Goal: Transaction & Acquisition: Obtain resource

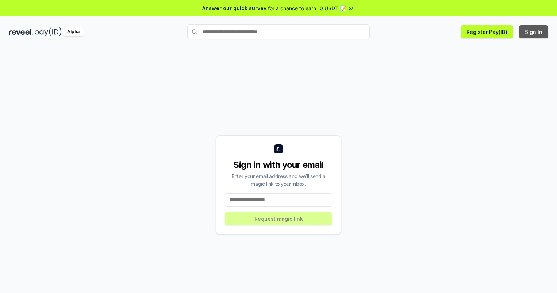
click at [534, 32] on button "Sign In" at bounding box center [533, 31] width 29 height 13
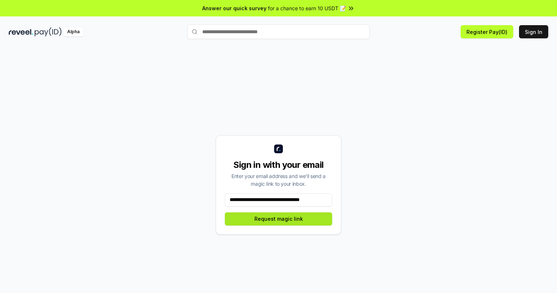
type input "**********"
click at [278, 218] on button "Request magic link" at bounding box center [278, 218] width 107 height 13
